Goal: Navigation & Orientation: Find specific page/section

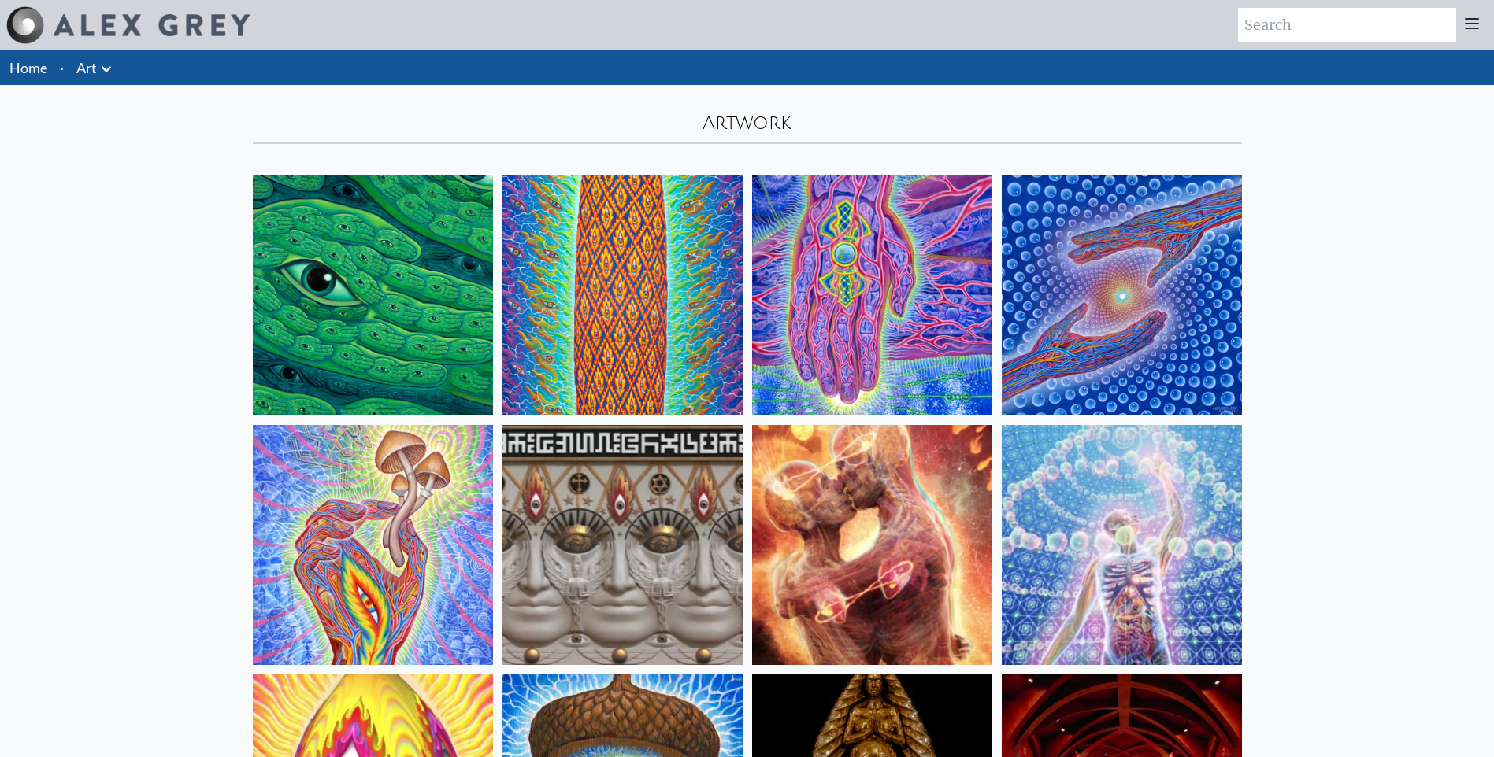
click at [102, 75] on icon at bounding box center [106, 69] width 19 height 19
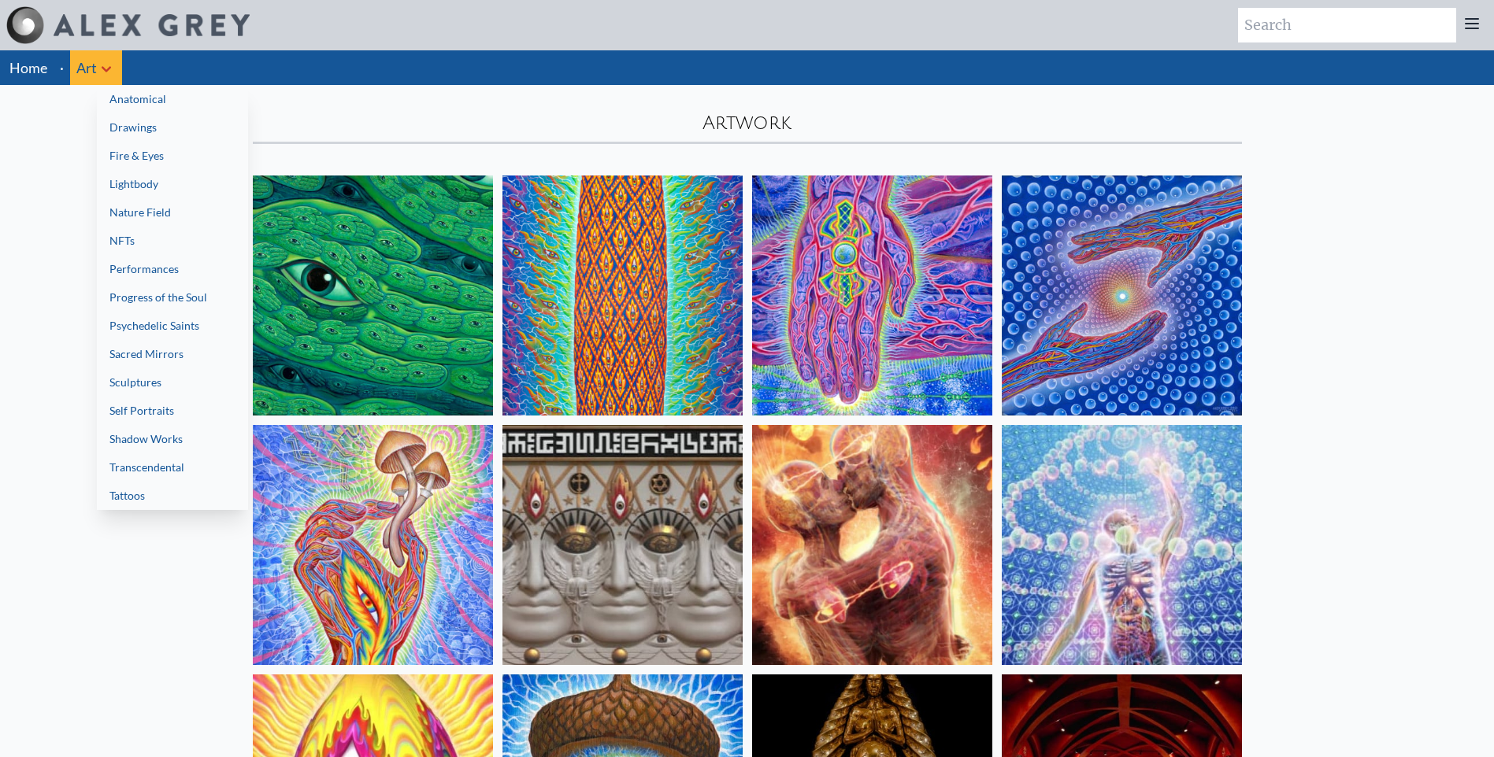
click at [1476, 21] on div at bounding box center [747, 378] width 1494 height 757
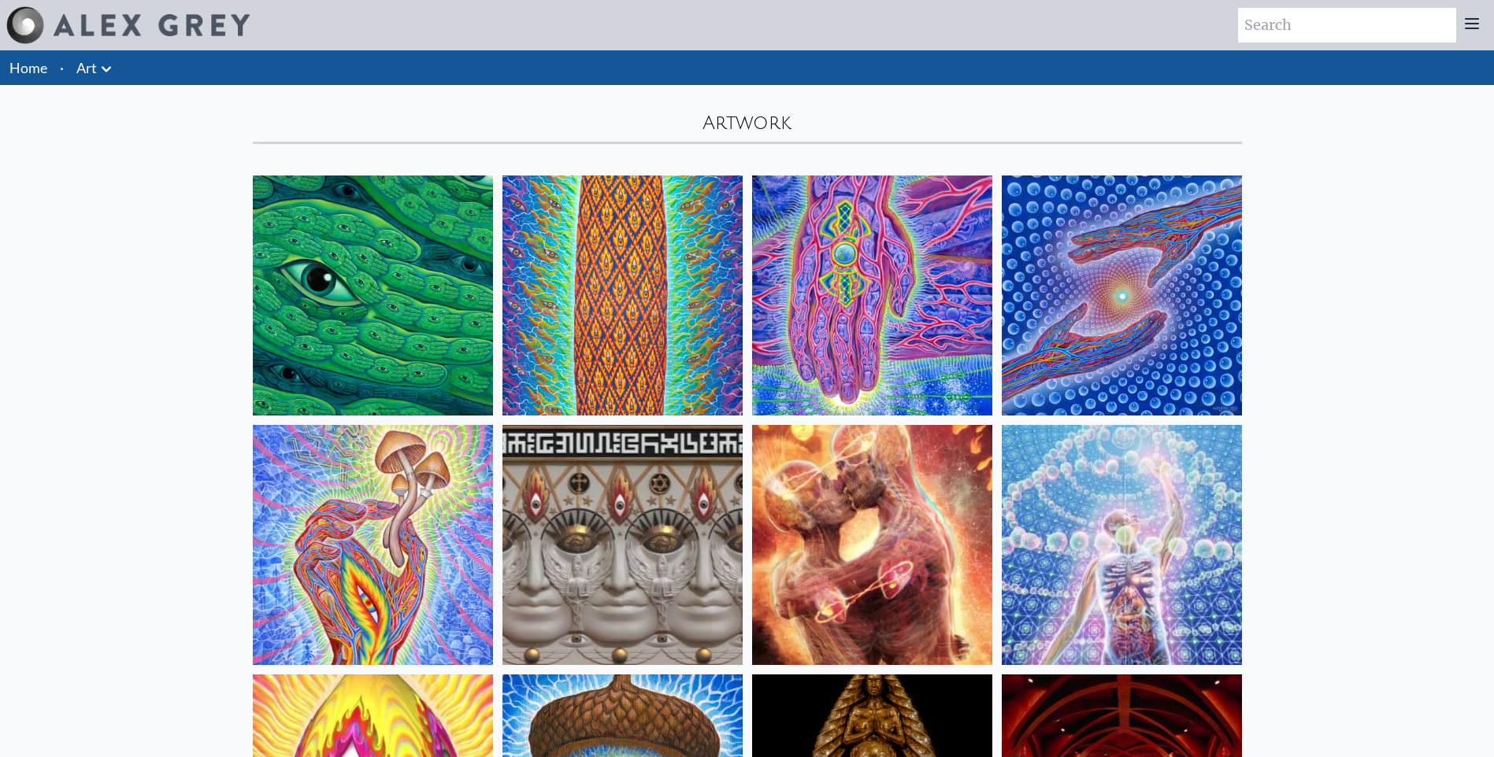
click at [1476, 21] on icon at bounding box center [1471, 23] width 19 height 19
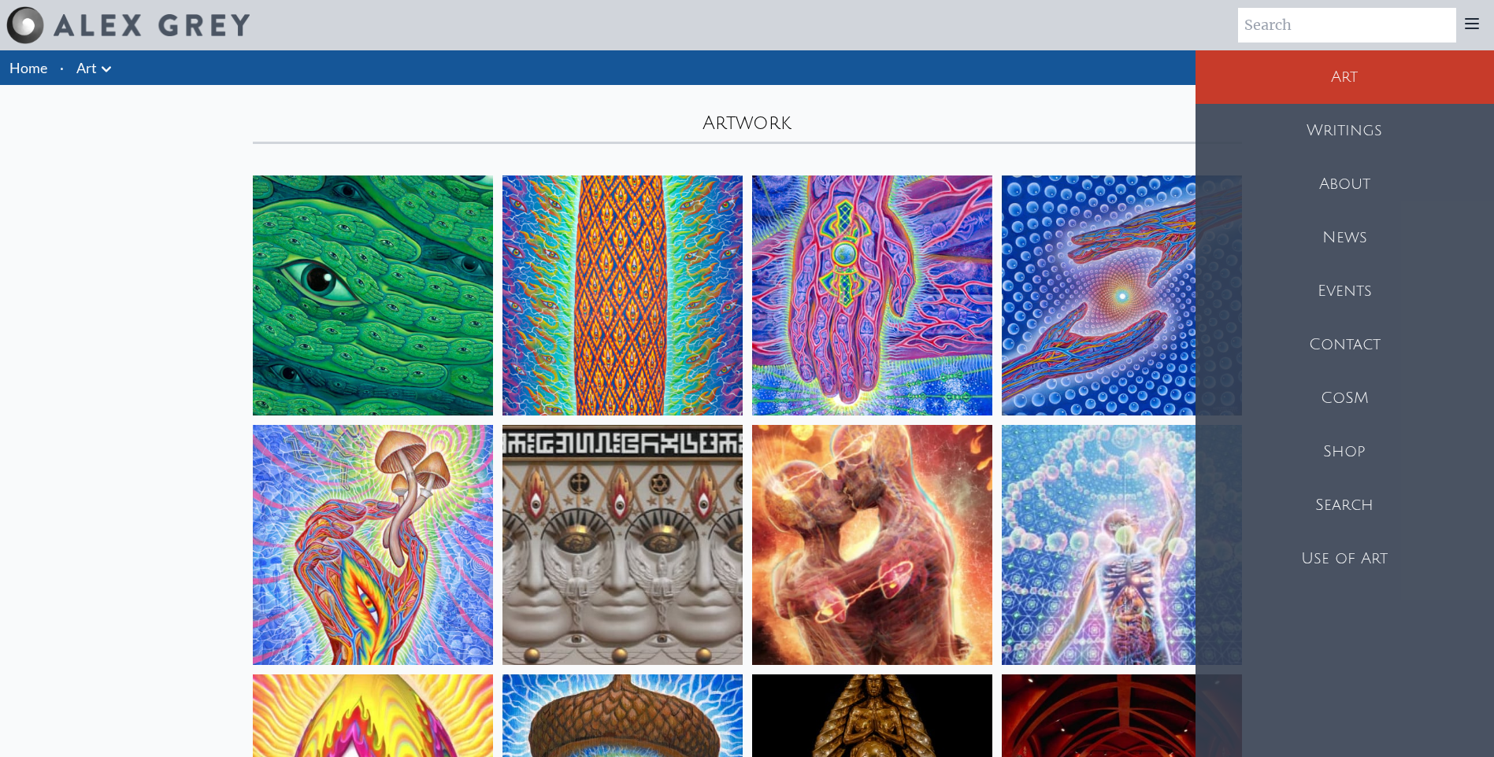
click at [1365, 455] on div "Shop" at bounding box center [1344, 452] width 298 height 54
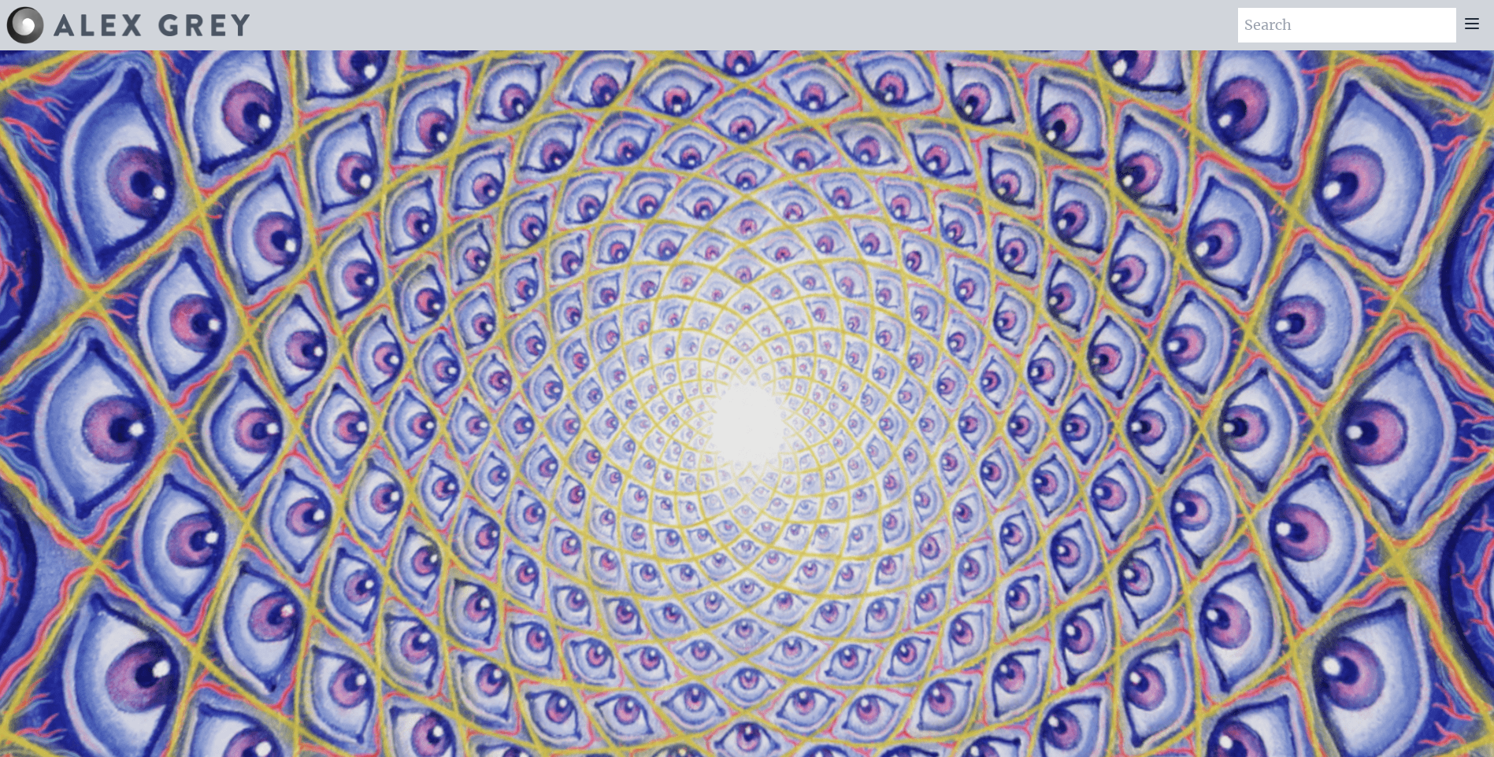
click at [1475, 17] on icon at bounding box center [1471, 23] width 19 height 19
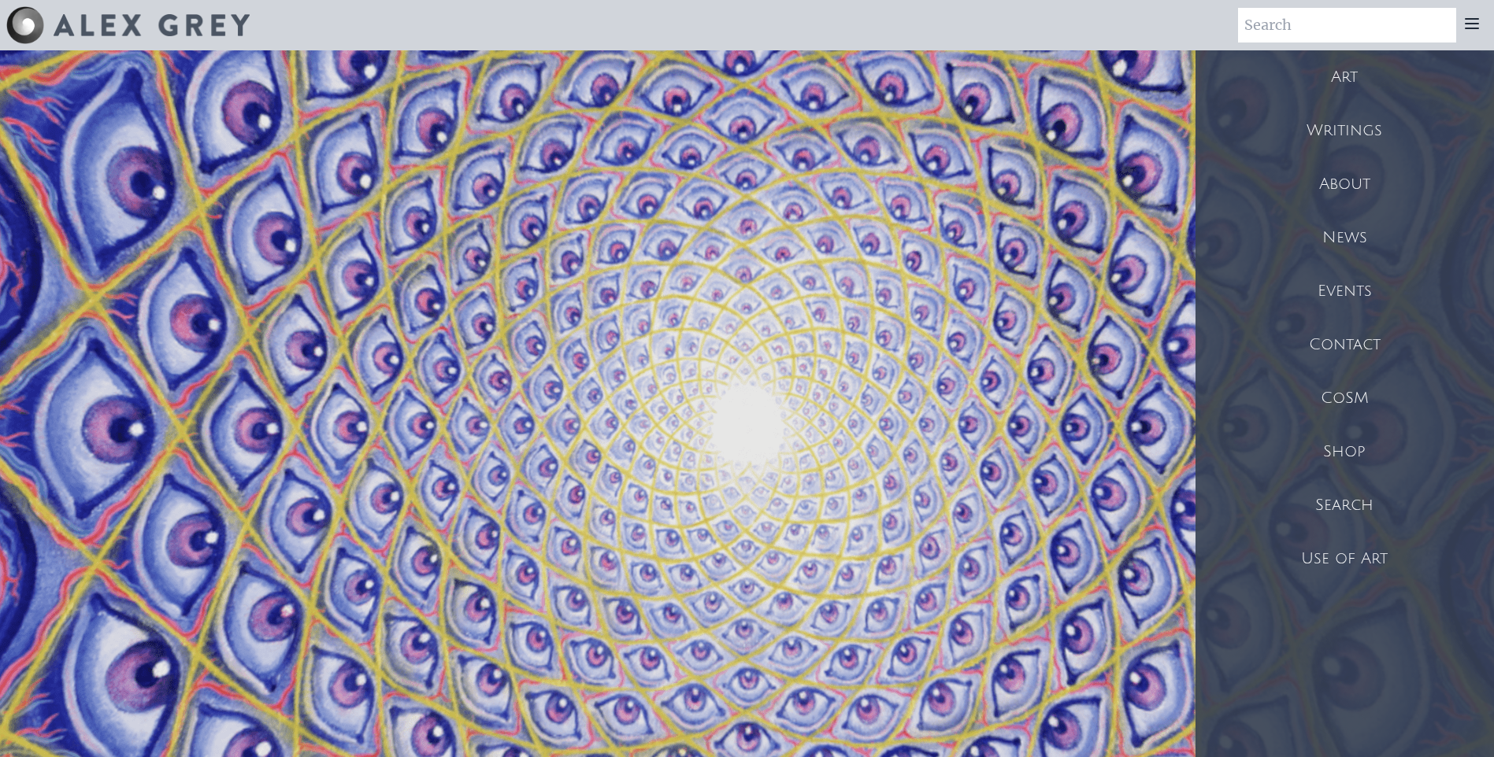
click at [1348, 75] on div "Art" at bounding box center [1344, 77] width 298 height 54
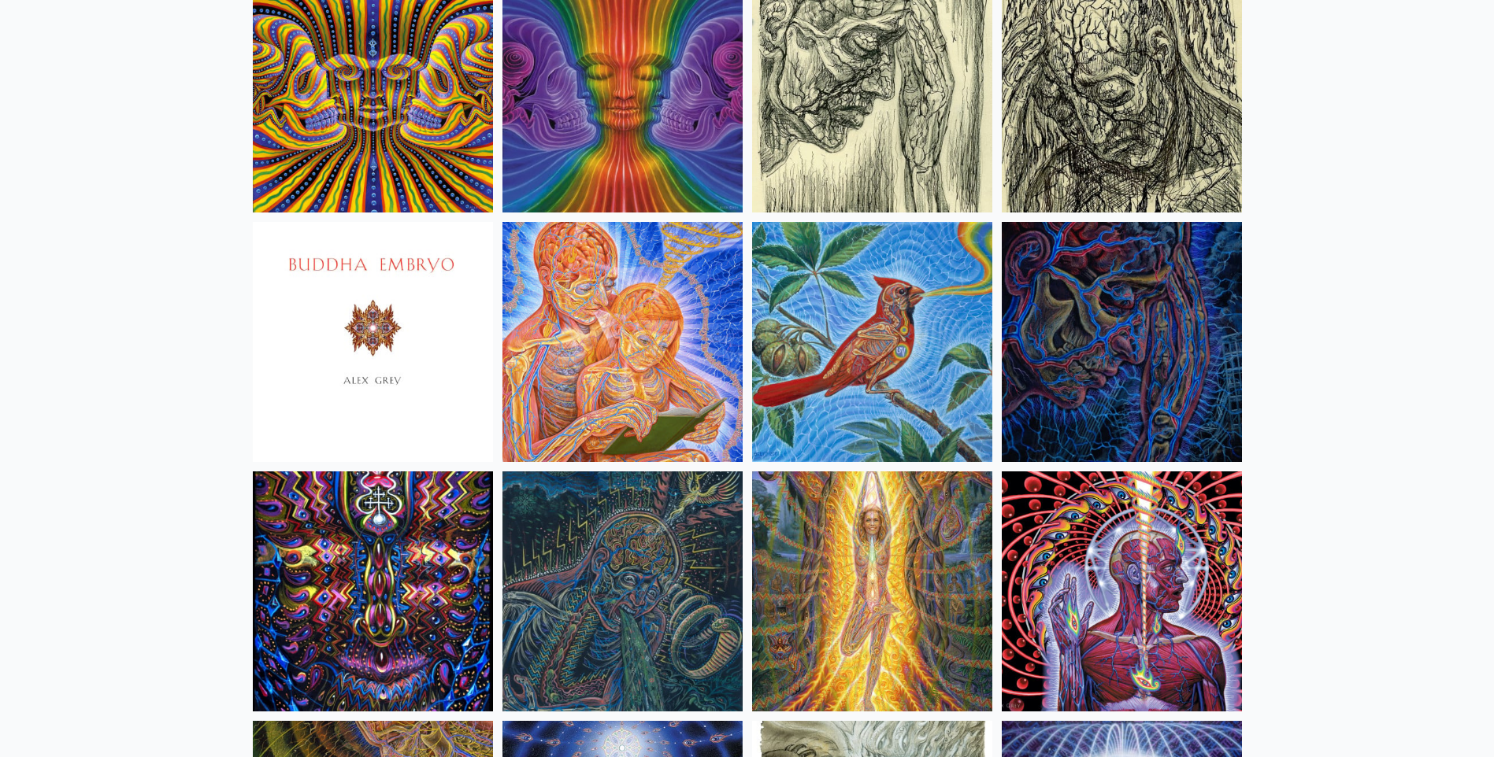
scroll to position [9448, 0]
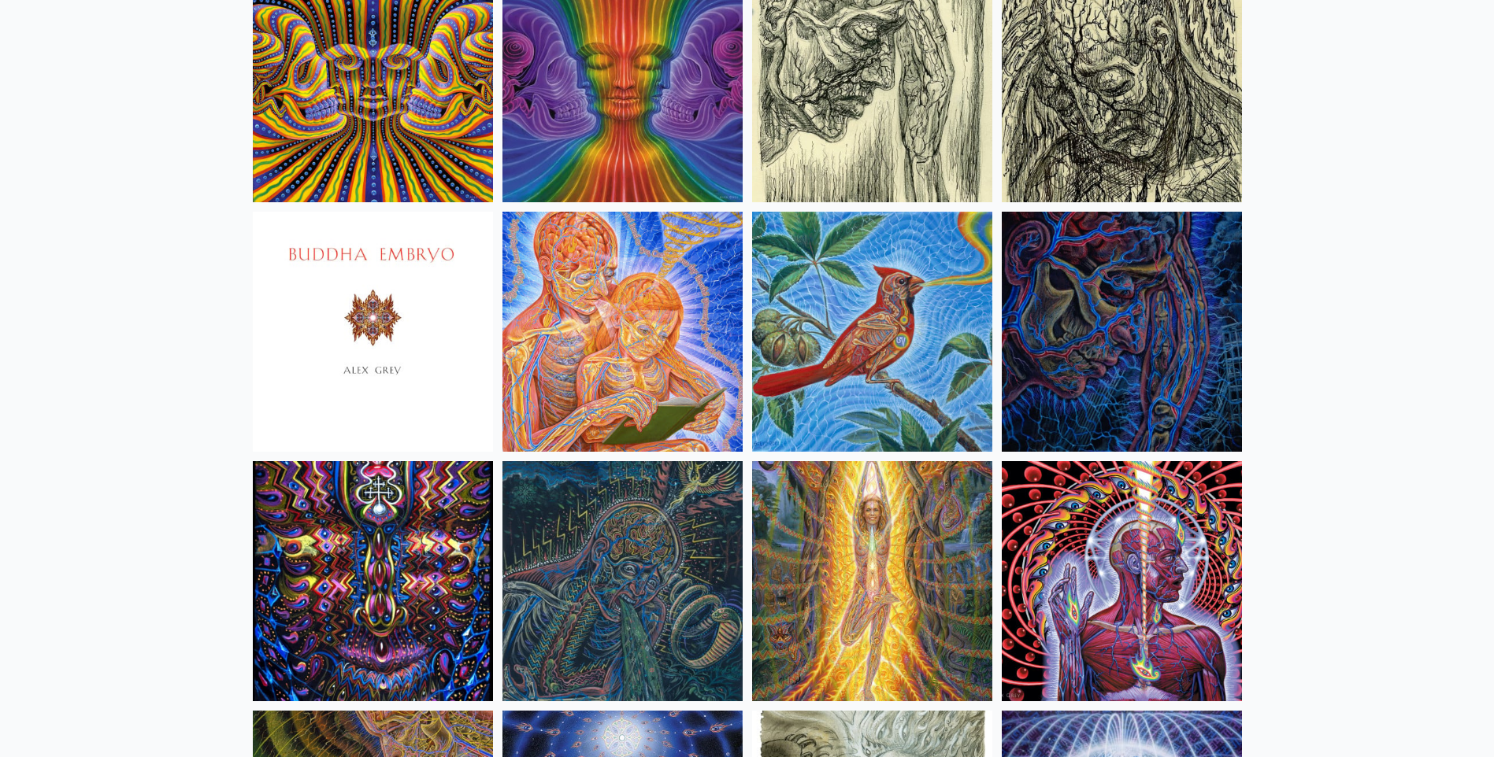
click at [561, 298] on img at bounding box center [622, 332] width 240 height 240
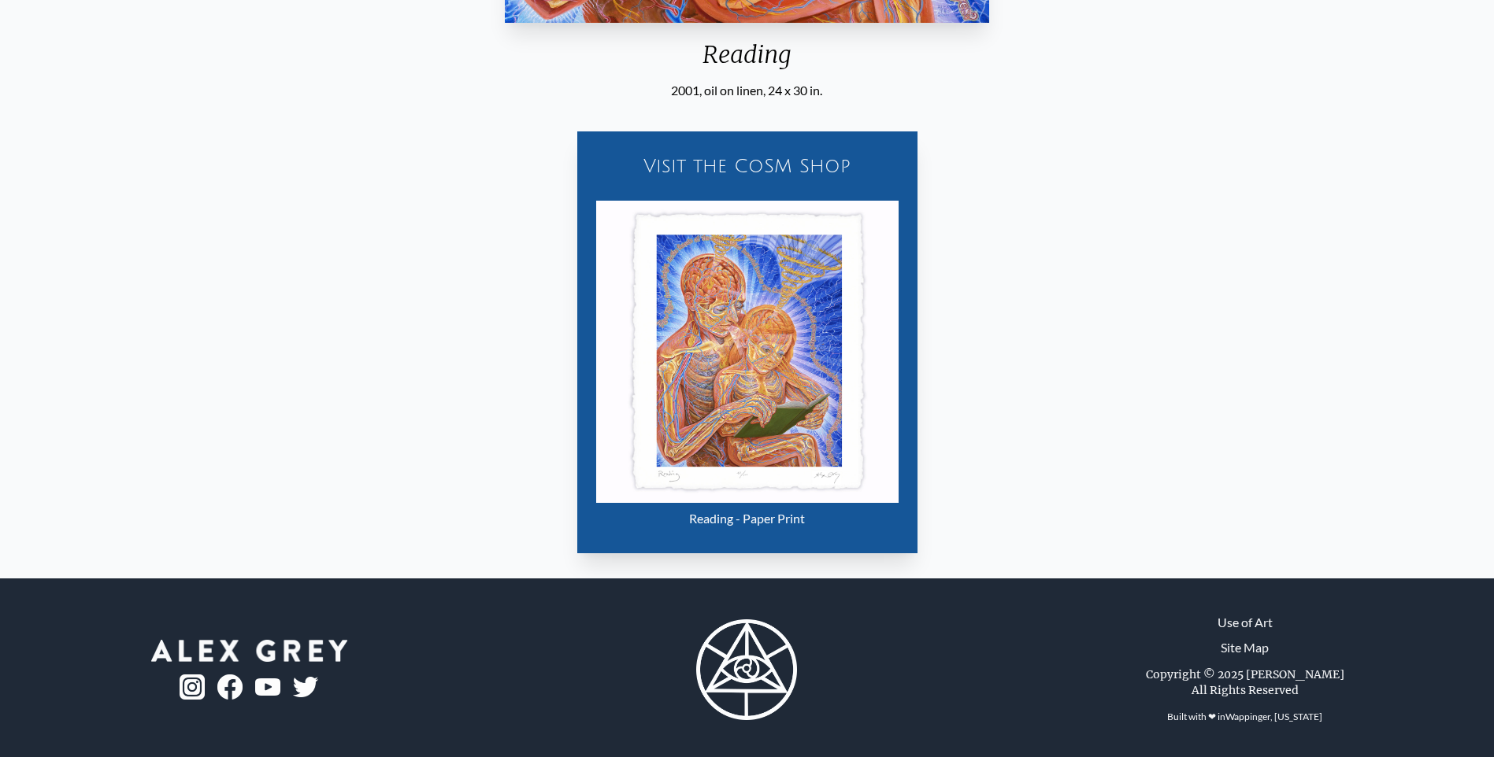
scroll to position [737, 0]
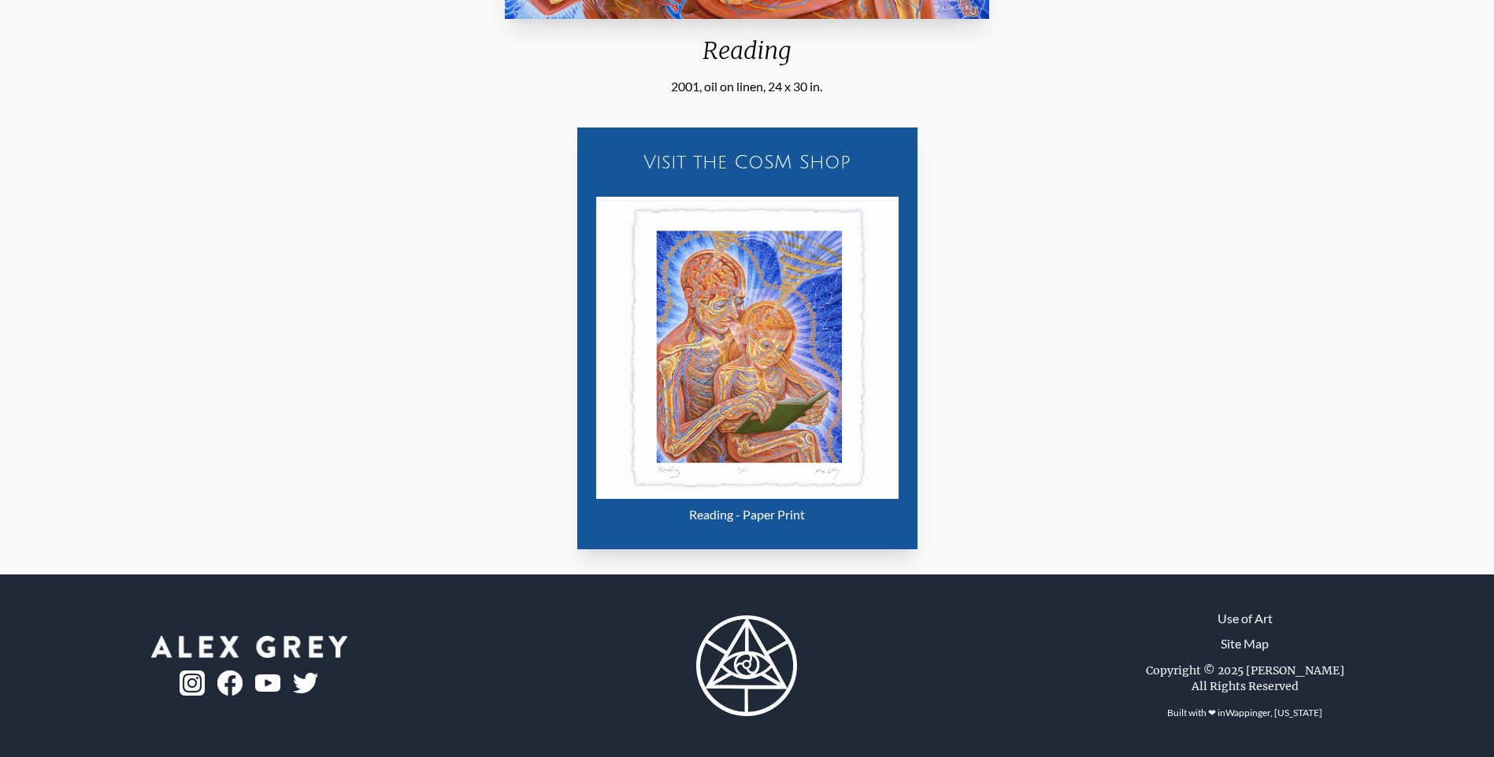
click at [787, 392] on img "16 / 35" at bounding box center [747, 348] width 302 height 302
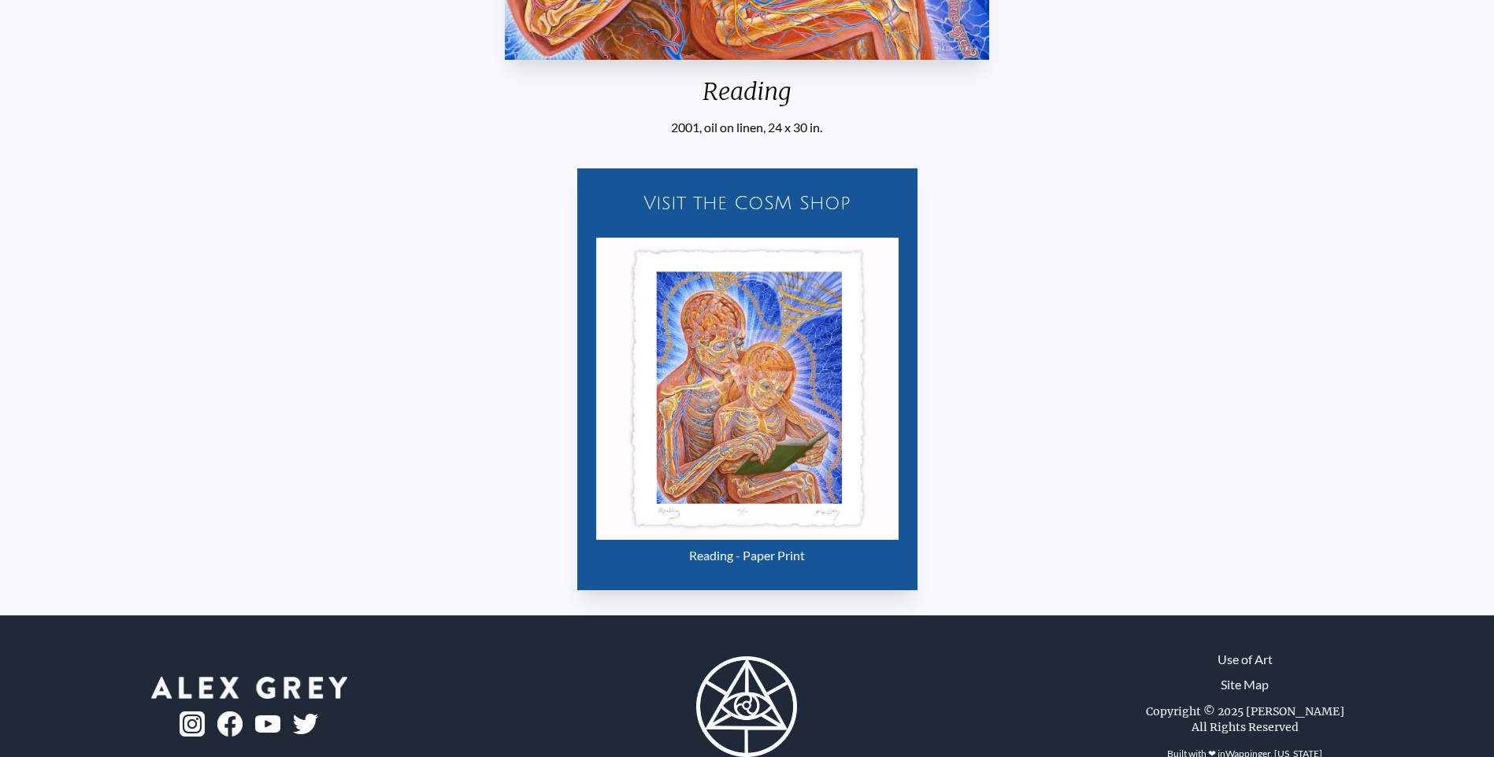
scroll to position [709, 0]
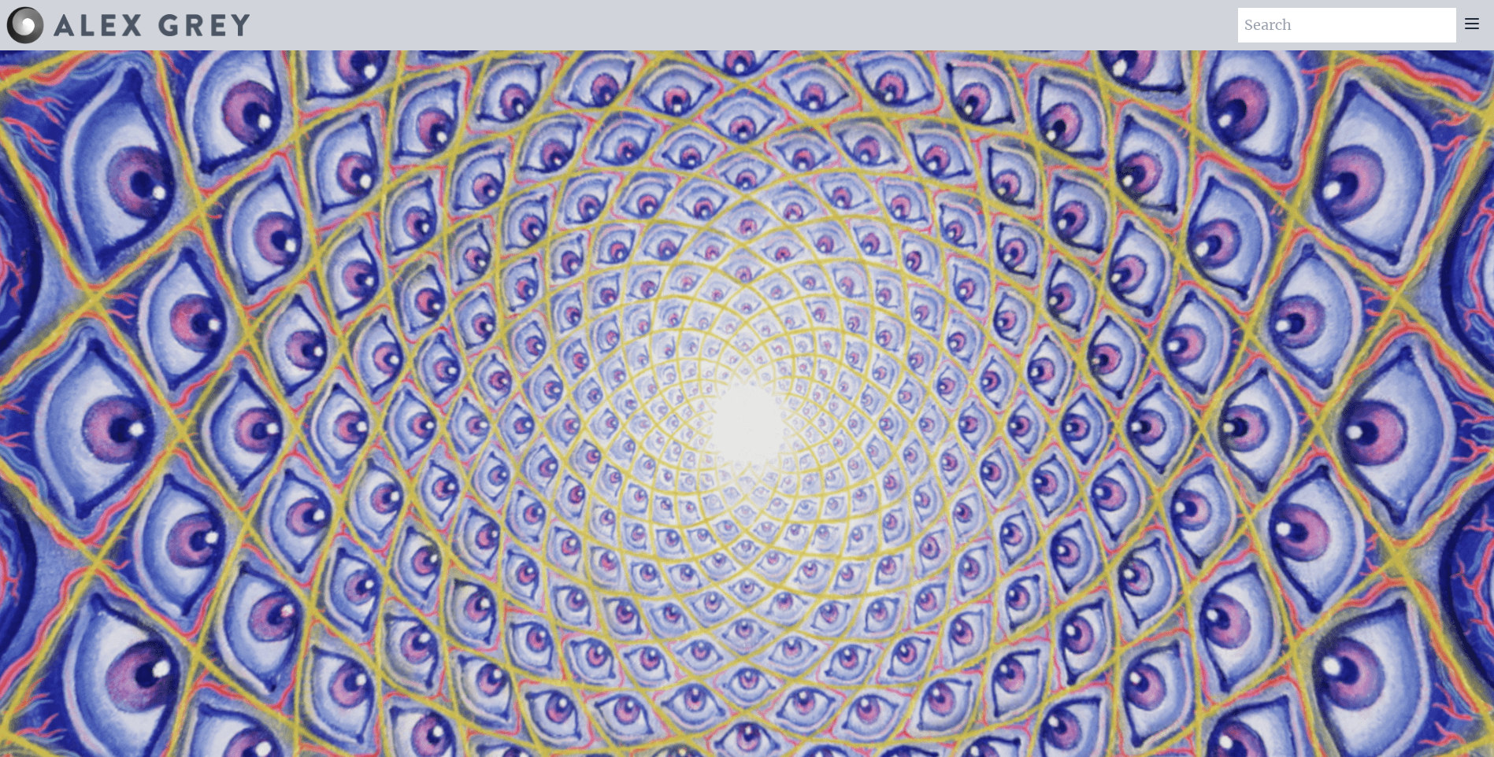
click at [1473, 19] on icon at bounding box center [1471, 23] width 13 height 9
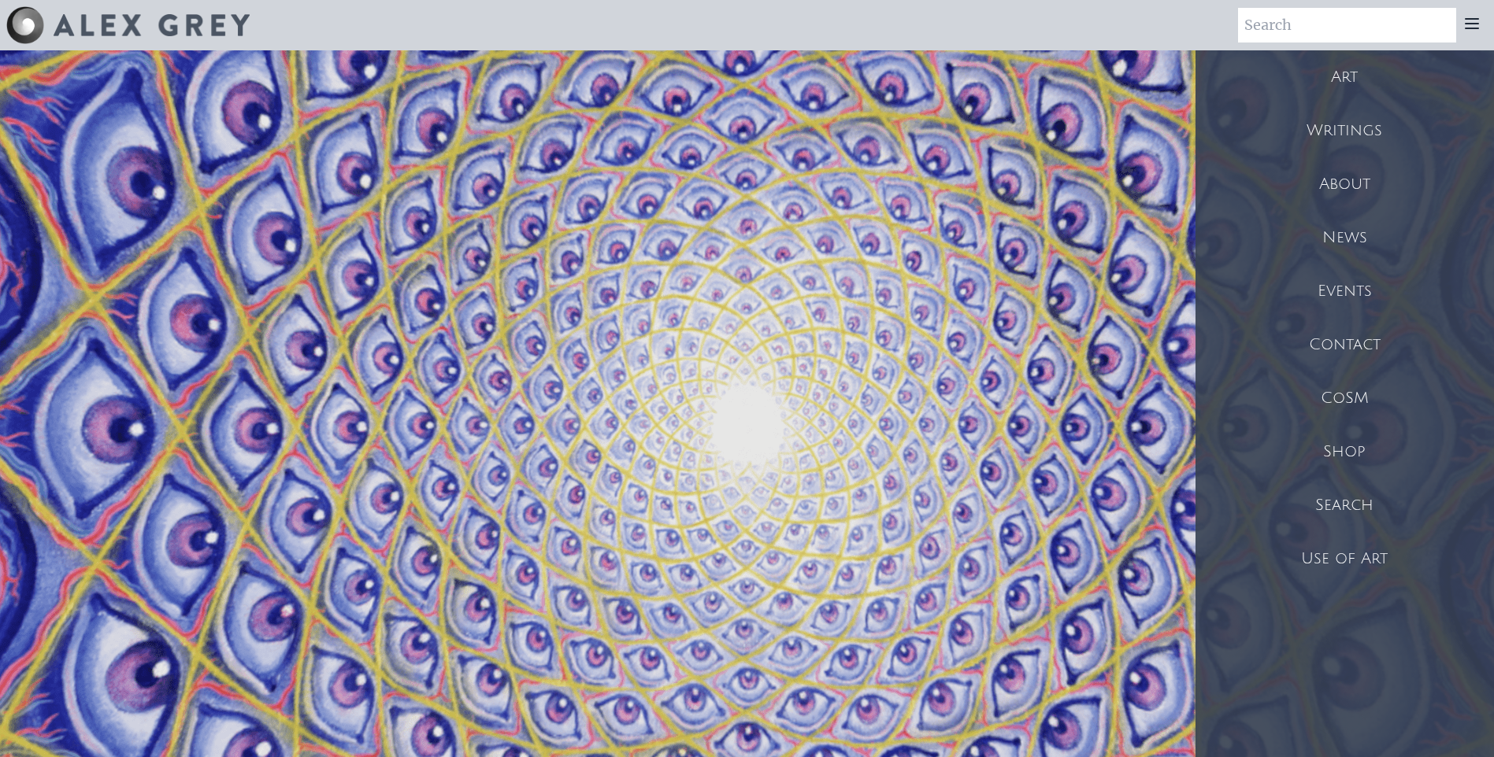
click at [1347, 394] on div "CoSM" at bounding box center [1344, 399] width 298 height 54
click at [1347, 445] on div "Shop" at bounding box center [1344, 452] width 298 height 54
